Goal: Task Accomplishment & Management: Use online tool/utility

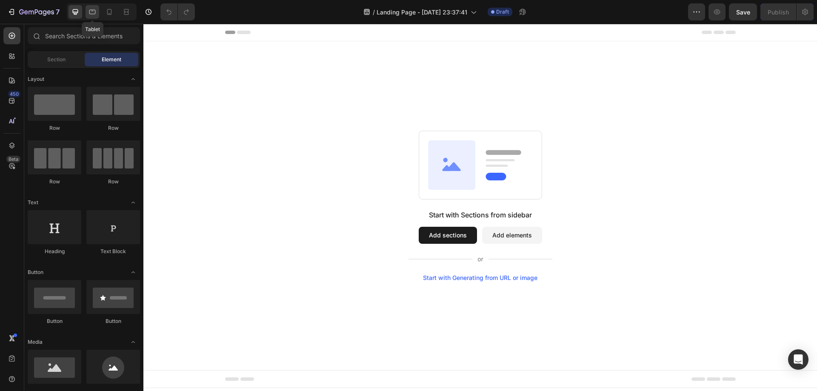
click at [96, 13] on icon at bounding box center [92, 12] width 9 height 9
click at [109, 11] on icon at bounding box center [109, 12] width 9 height 9
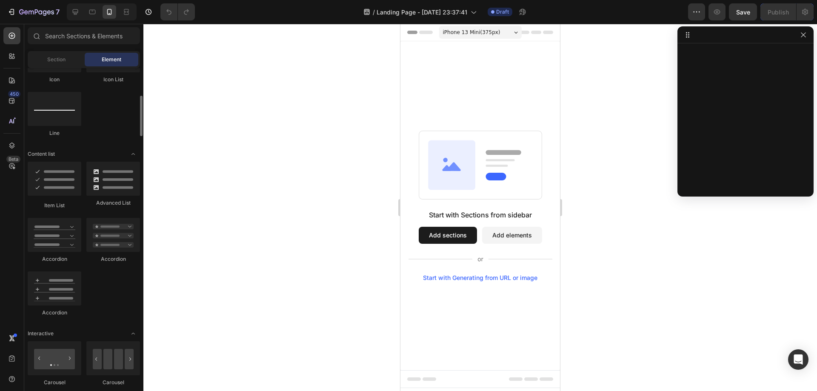
scroll to position [468, 0]
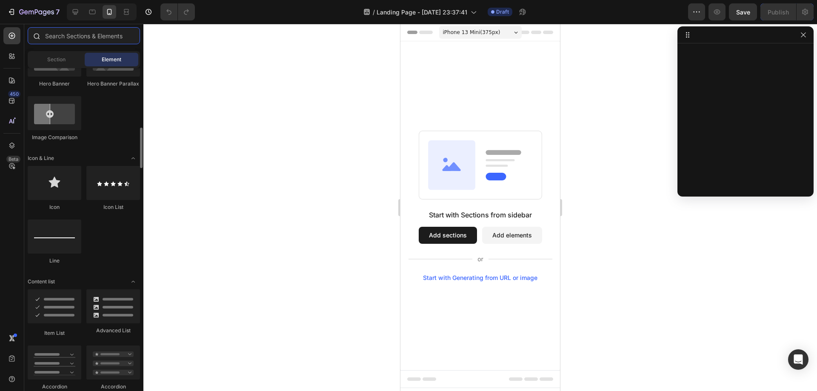
click at [73, 40] on input "text" at bounding box center [84, 35] width 112 height 17
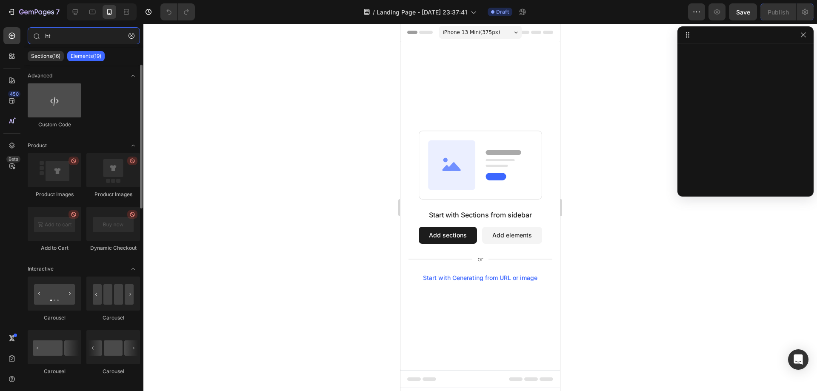
type input "ht"
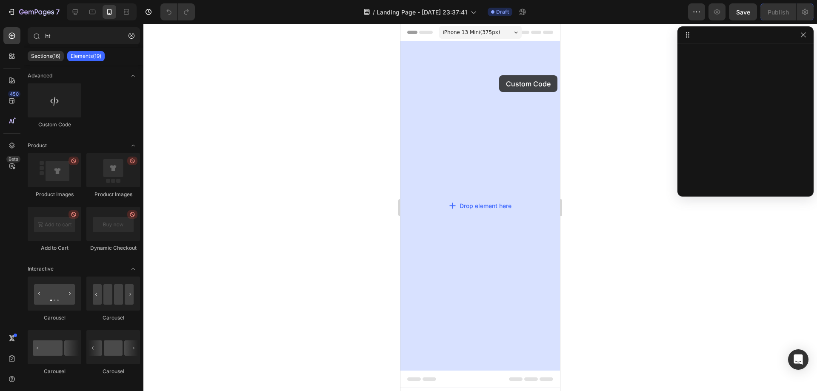
drag, startPoint x: 456, startPoint y: 131, endPoint x: 499, endPoint y: 75, distance: 70.7
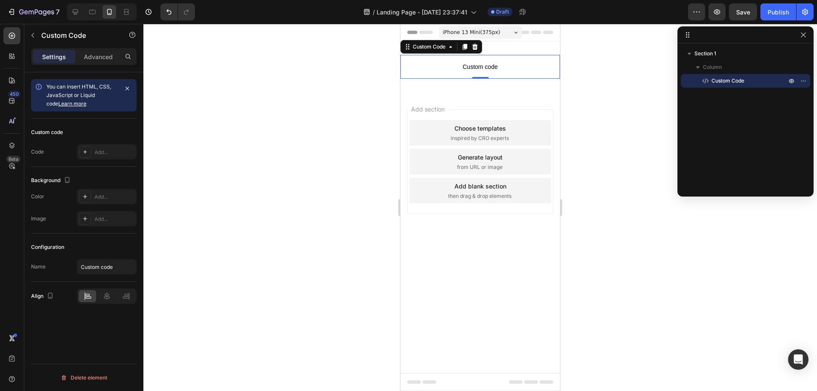
click at [436, 66] on span "Custom code" at bounding box center [481, 67] width 160 height 10
click at [490, 70] on span "Custom code" at bounding box center [481, 67] width 160 height 10
click at [95, 62] on div "Advanced" at bounding box center [98, 57] width 43 height 14
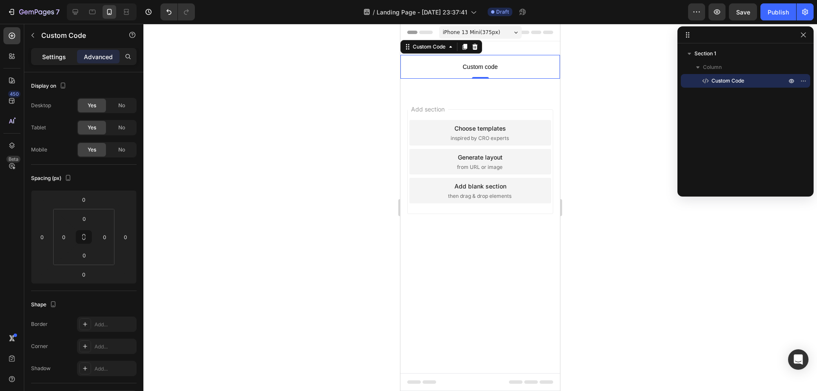
click at [49, 57] on p "Settings" at bounding box center [54, 56] width 24 height 9
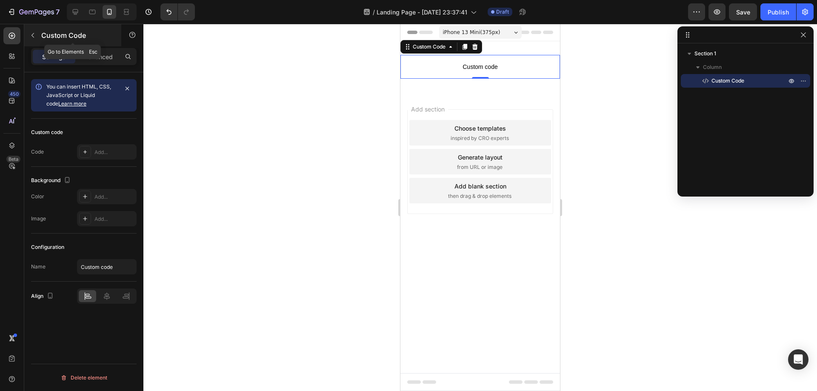
click at [34, 34] on icon "button" at bounding box center [32, 35] width 7 height 7
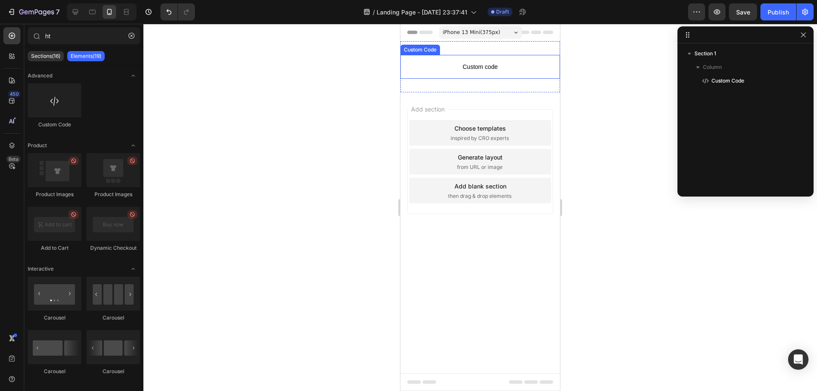
click at [481, 69] on span "Custom code" at bounding box center [481, 67] width 160 height 10
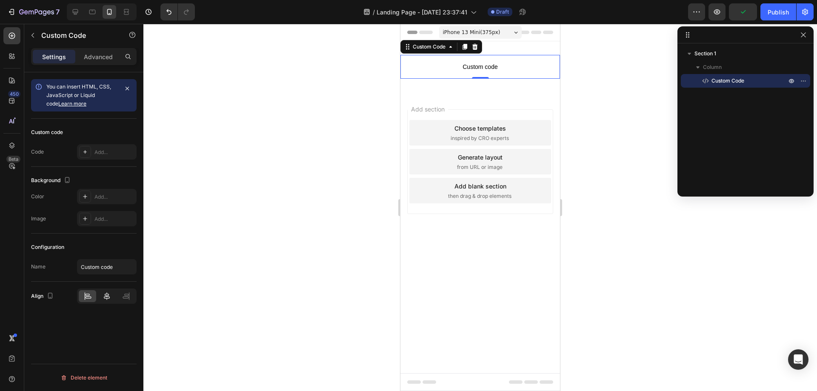
click at [106, 295] on icon at bounding box center [107, 296] width 9 height 9
click at [108, 269] on input "Custom code" at bounding box center [107, 266] width 60 height 15
click at [115, 268] on input "Custom code" at bounding box center [107, 266] width 60 height 15
click at [481, 64] on span "Custom code" at bounding box center [481, 67] width 160 height 10
click at [416, 46] on div "Custom Code" at bounding box center [429, 47] width 36 height 8
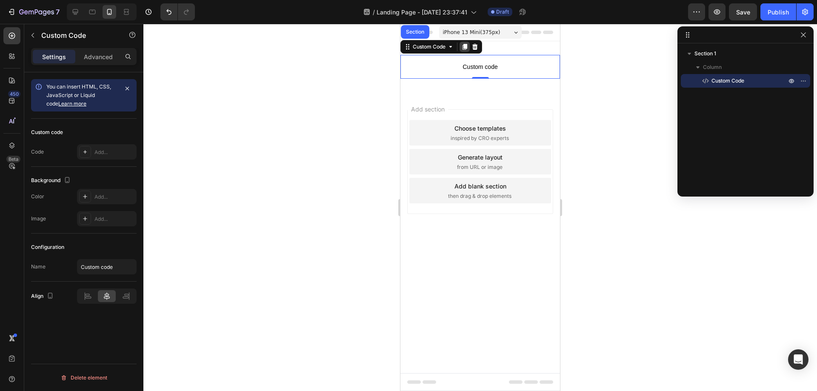
click at [463, 49] on icon at bounding box center [465, 47] width 5 height 6
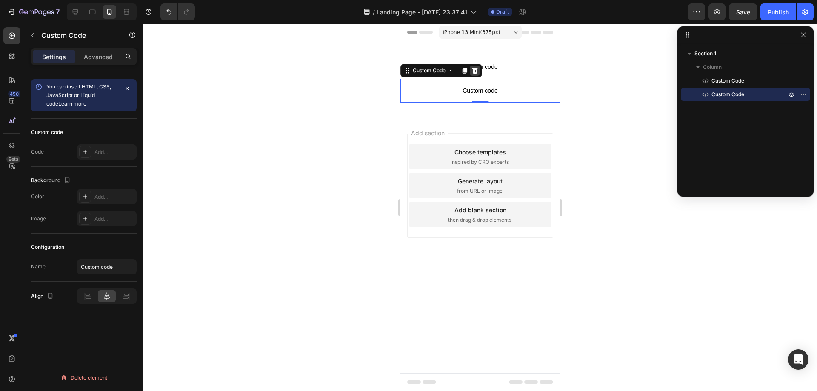
click at [479, 71] on icon at bounding box center [475, 70] width 7 height 7
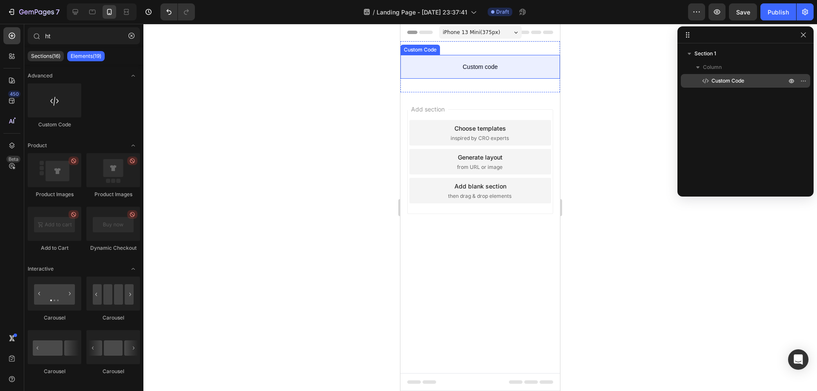
click at [723, 85] on div "Custom Code" at bounding box center [746, 81] width 123 height 14
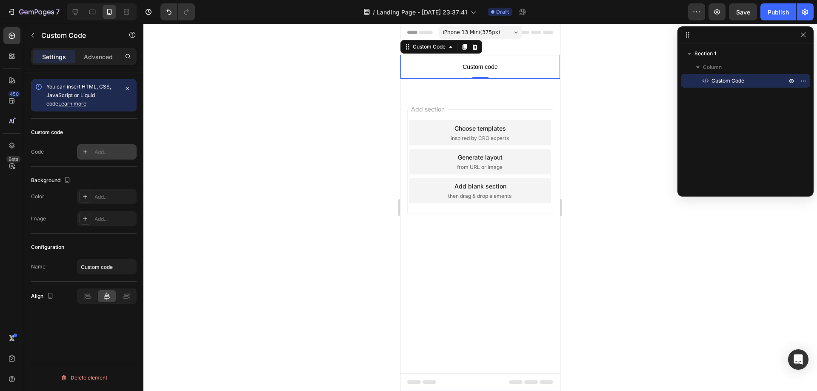
click at [87, 152] on icon at bounding box center [85, 152] width 7 height 7
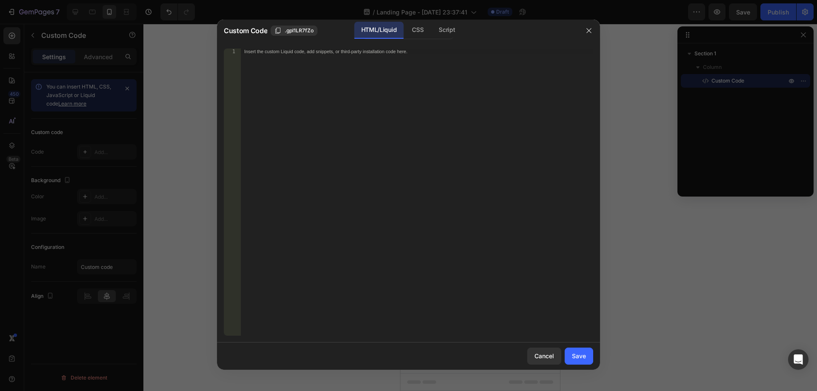
click at [313, 93] on div "Insert the custom Liquid code, add snippets, or third-party installation code h…" at bounding box center [417, 198] width 353 height 299
click at [416, 28] on div "CSS" at bounding box center [417, 30] width 25 height 17
click at [381, 30] on div "HTML/Liquid" at bounding box center [379, 30] width 49 height 17
click at [424, 33] on div "CSS" at bounding box center [417, 30] width 25 height 17
click at [465, 34] on div "HTML/Liquid CSS Script" at bounding box center [489, 30] width 177 height 17
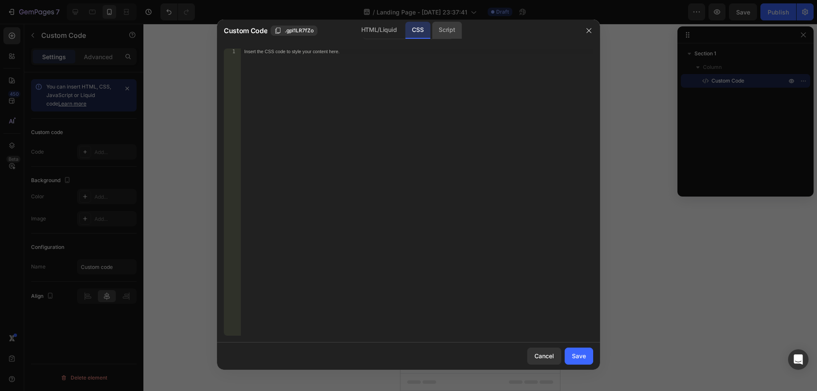
click at [451, 32] on div "Script" at bounding box center [447, 30] width 30 height 17
click at [424, 32] on div "CSS" at bounding box center [417, 30] width 25 height 17
click at [385, 32] on div "HTML/Liquid" at bounding box center [379, 30] width 49 height 17
click at [425, 33] on div "CSS" at bounding box center [417, 30] width 25 height 17
click at [442, 33] on div "Script" at bounding box center [447, 30] width 30 height 17
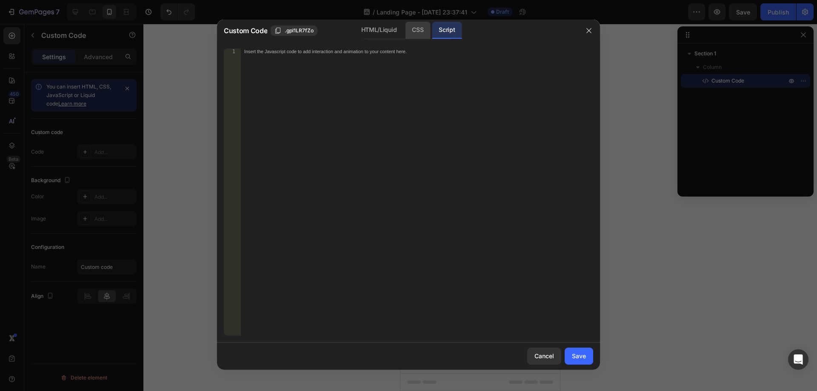
click at [424, 33] on div "CSS" at bounding box center [417, 30] width 25 height 17
click at [389, 30] on div "HTML/Liquid" at bounding box center [379, 30] width 49 height 17
click at [593, 30] on button "button" at bounding box center [589, 31] width 14 height 14
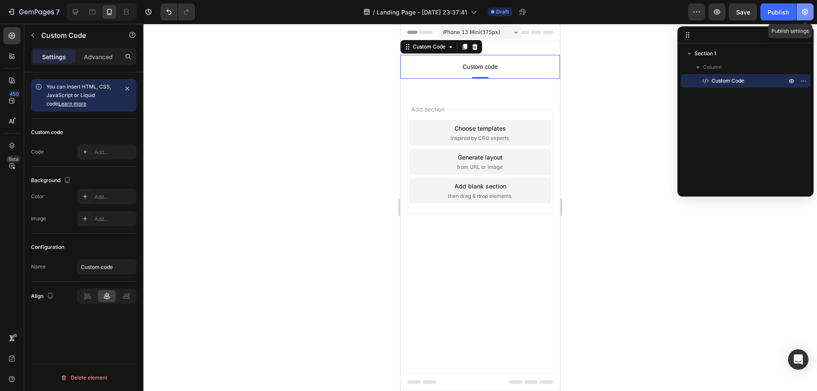
click at [803, 15] on icon "button" at bounding box center [805, 12] width 9 height 9
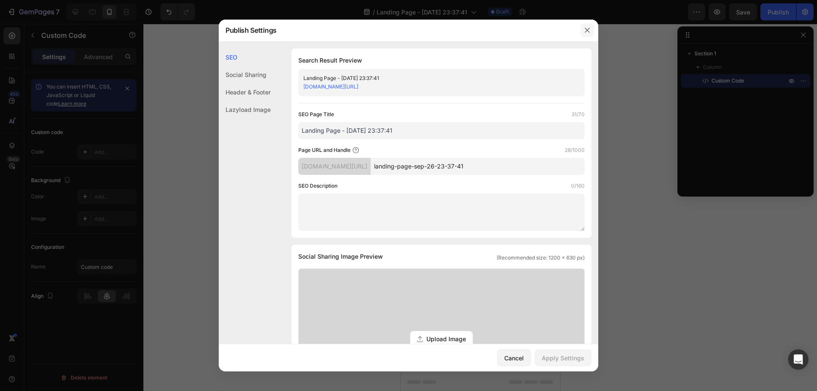
click at [590, 29] on icon "button" at bounding box center [587, 30] width 7 height 7
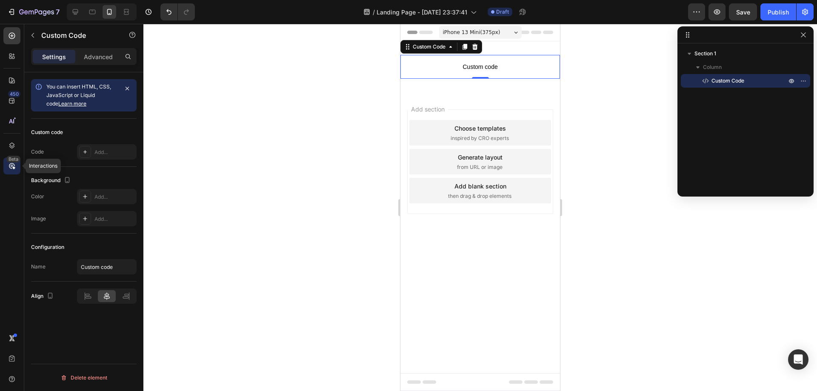
click at [12, 166] on icon at bounding box center [12, 166] width 9 height 9
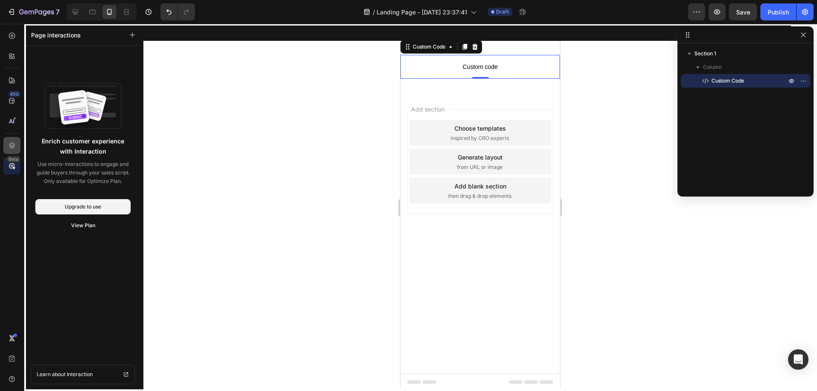
click at [16, 146] on div at bounding box center [11, 145] width 17 height 17
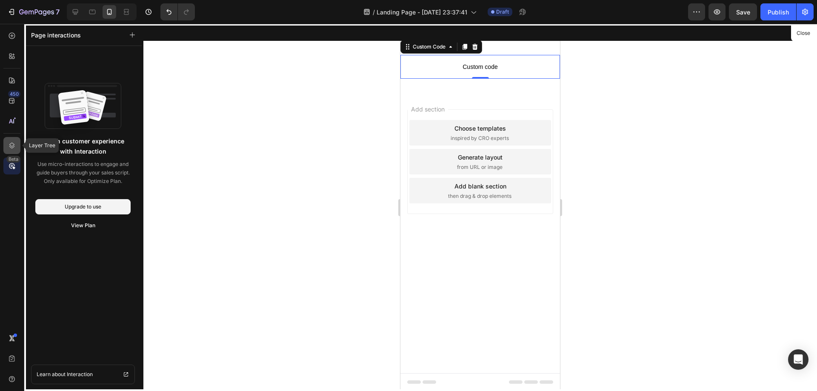
click at [16, 148] on icon at bounding box center [12, 145] width 9 height 9
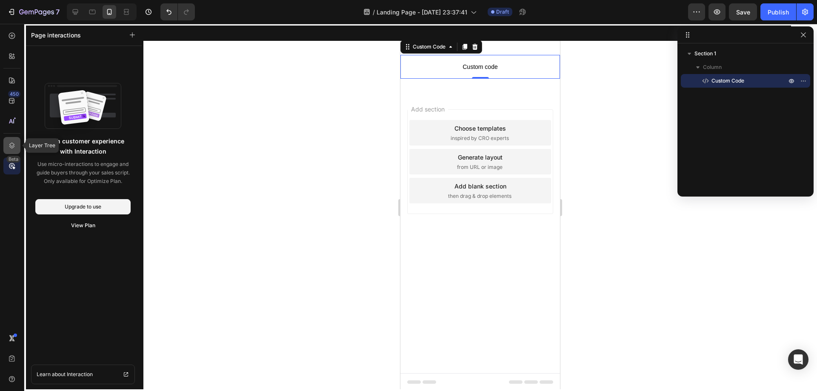
click at [16, 148] on icon at bounding box center [12, 145] width 9 height 9
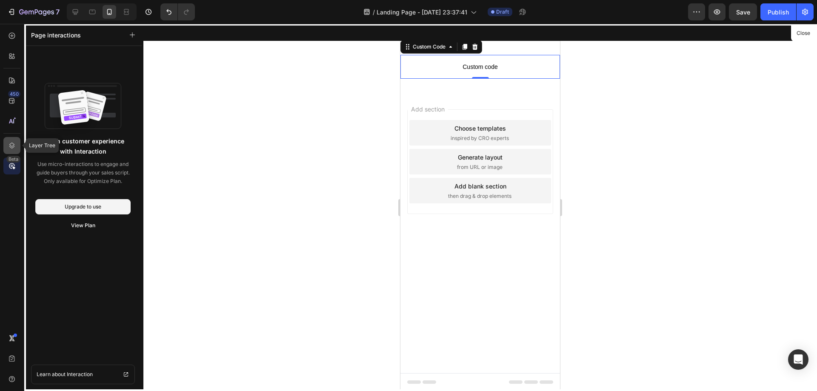
click at [16, 148] on icon at bounding box center [12, 145] width 9 height 9
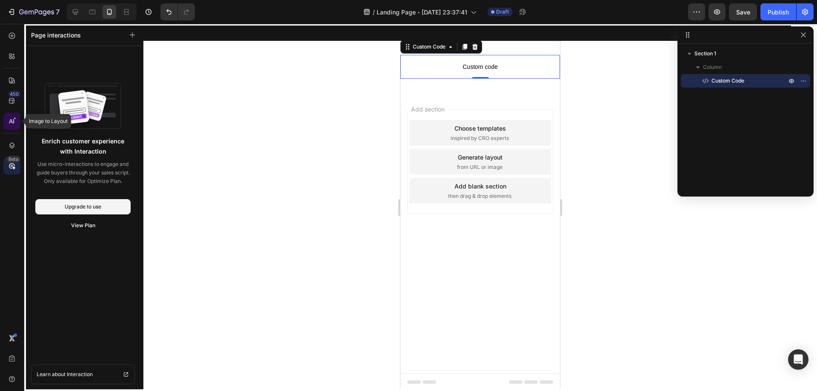
click at [12, 125] on icon at bounding box center [12, 121] width 9 height 9
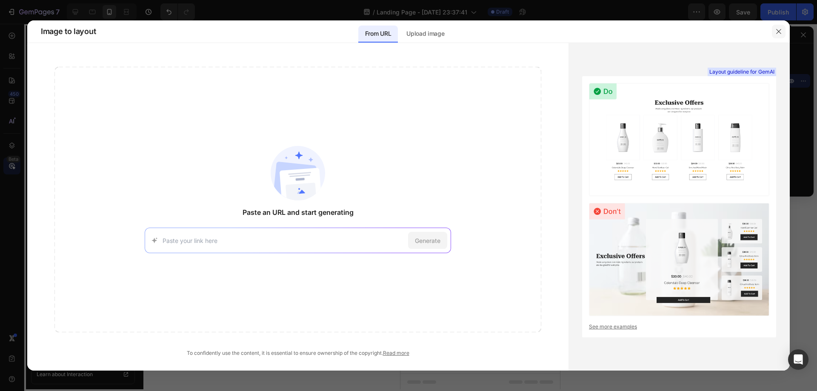
click at [776, 27] on button "button" at bounding box center [779, 32] width 14 height 14
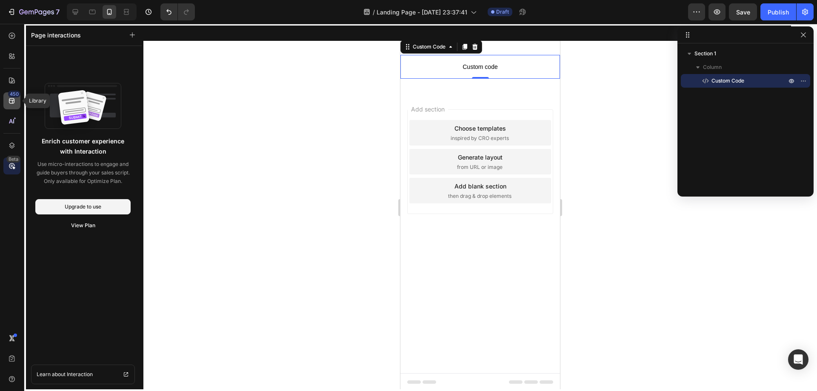
click at [17, 98] on div "450" at bounding box center [11, 100] width 17 height 17
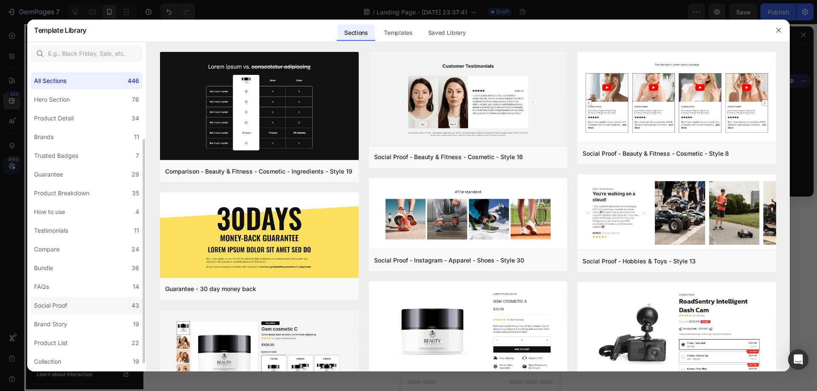
scroll to position [111, 0]
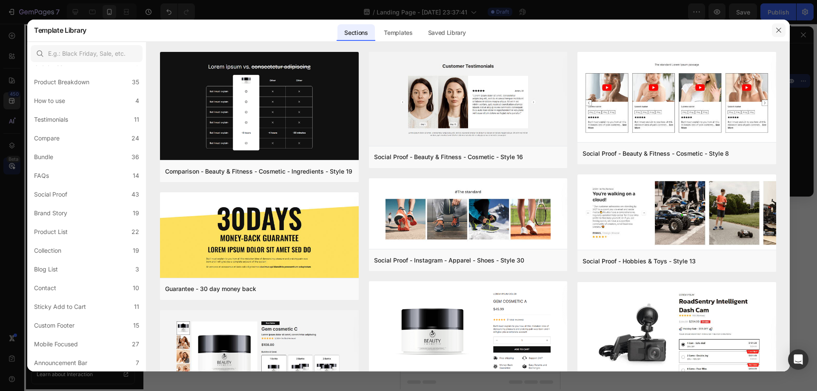
click at [776, 31] on icon "button" at bounding box center [779, 30] width 7 height 7
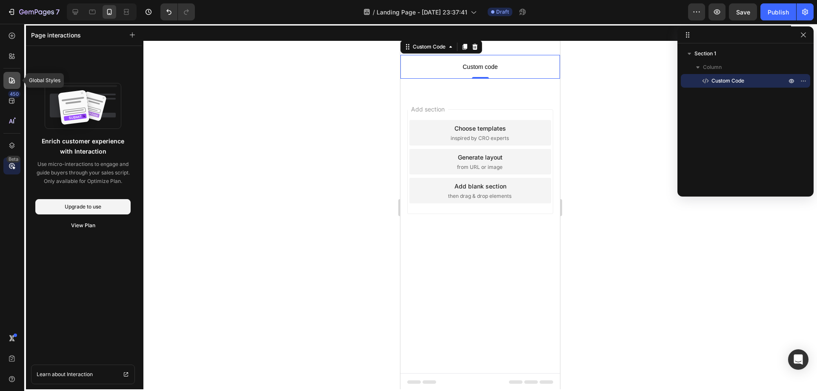
click at [12, 78] on icon at bounding box center [12, 80] width 6 height 6
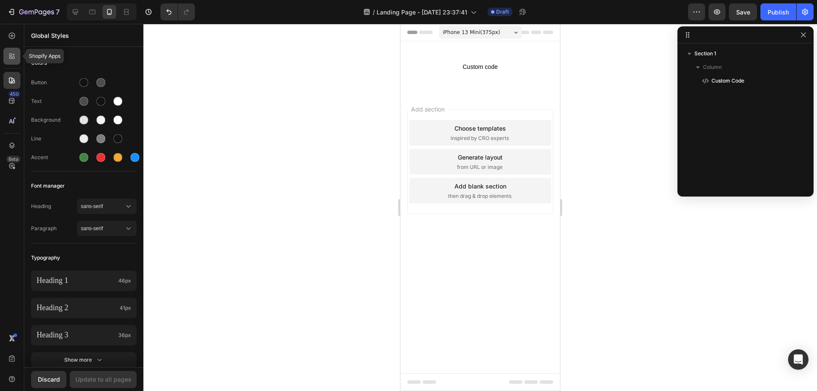
click at [12, 64] on div at bounding box center [11, 56] width 17 height 17
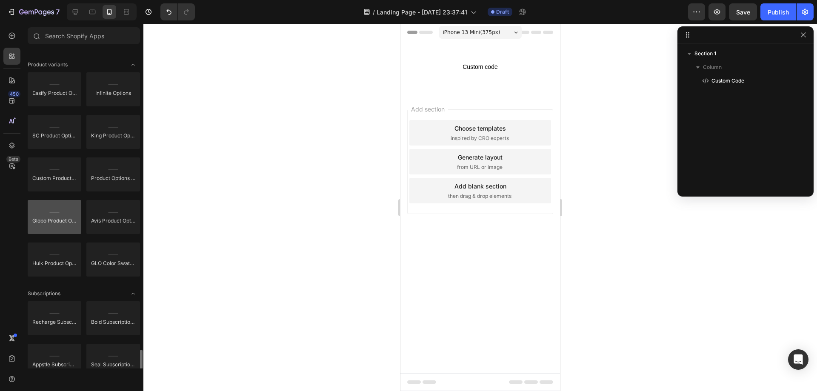
scroll to position [1107, 0]
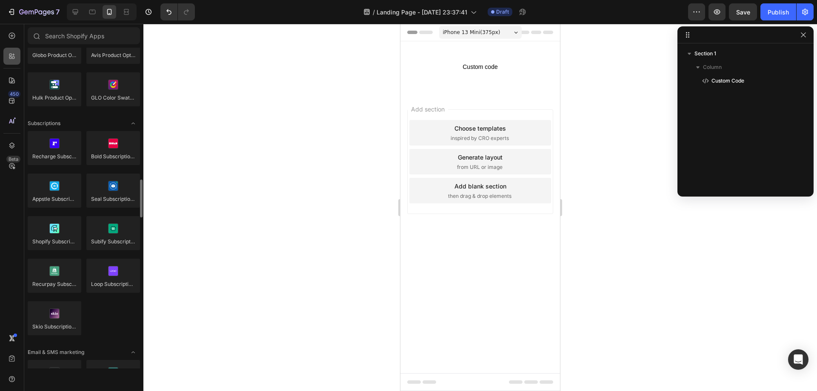
click at [12, 54] on icon at bounding box center [12, 56] width 9 height 9
